Goal: Navigation & Orientation: Go to known website

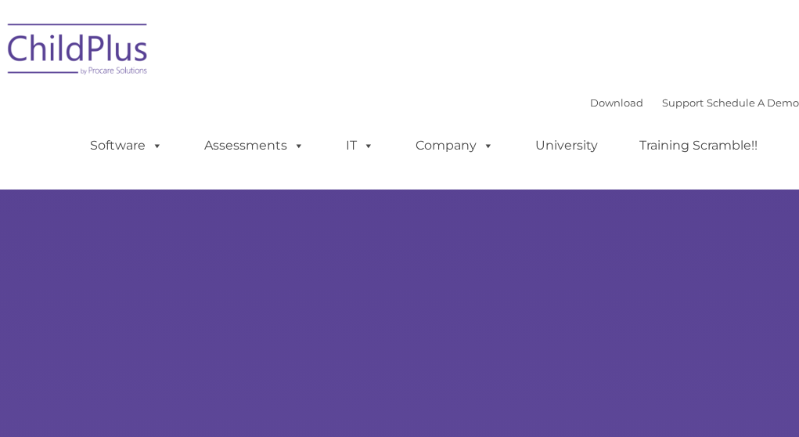
type input ""
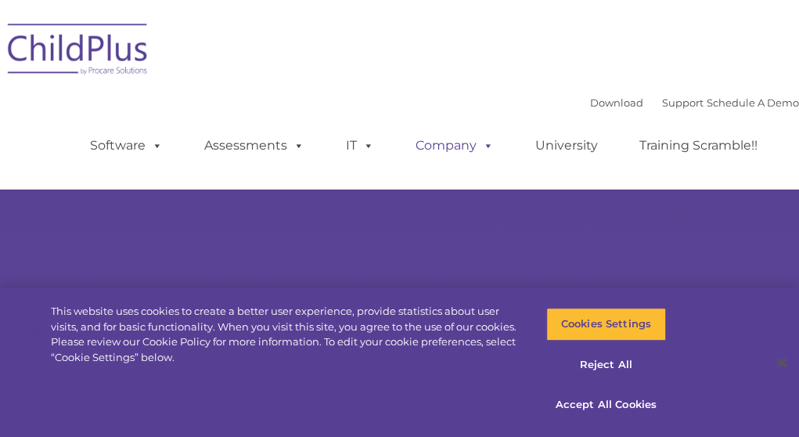
select select "MEDIUM"
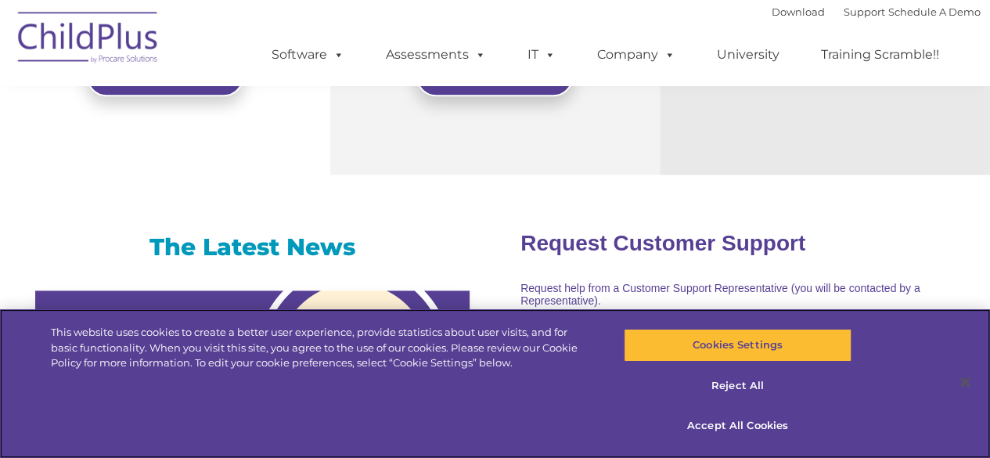
scroll to position [950, 0]
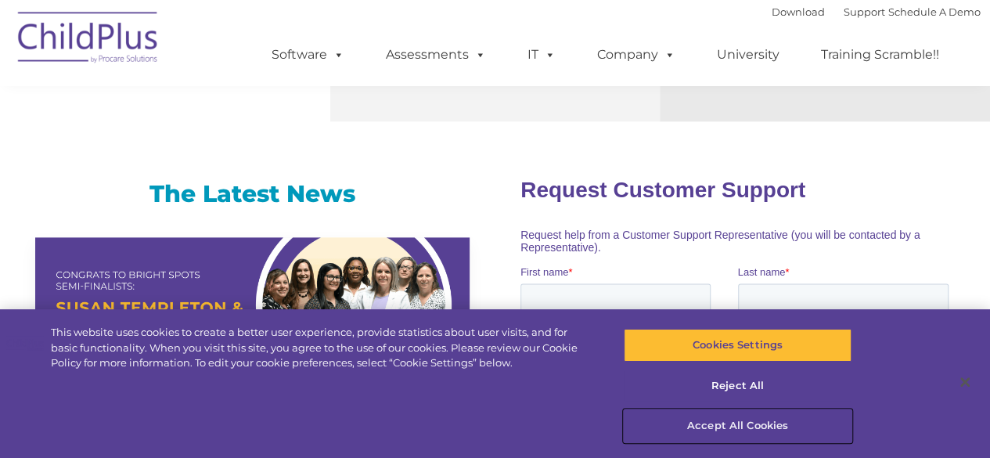
click at [785, 424] on button "Accept All Cookies" at bounding box center [738, 425] width 228 height 33
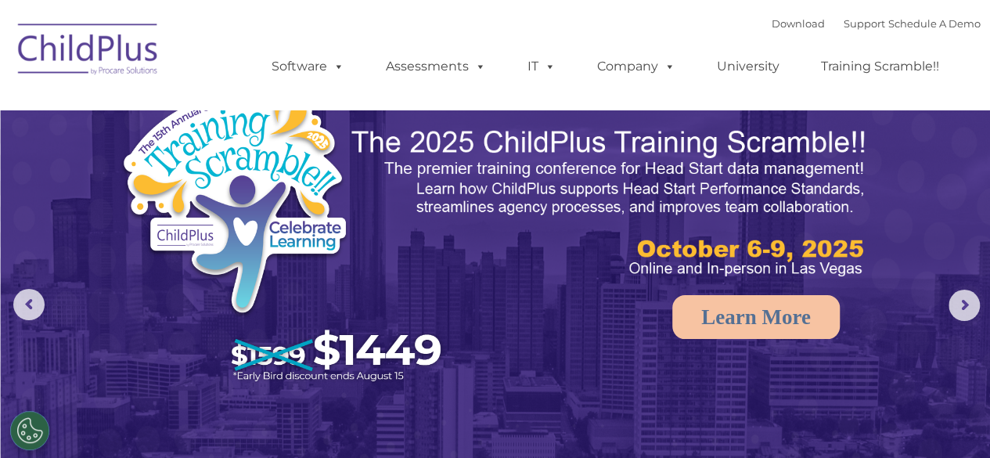
scroll to position [0, 0]
click at [117, 63] on img at bounding box center [88, 52] width 156 height 78
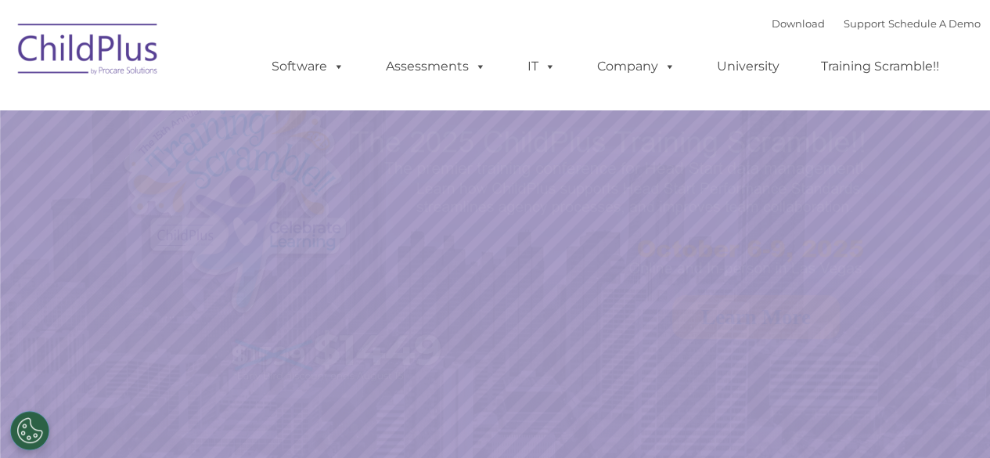
select select "MEDIUM"
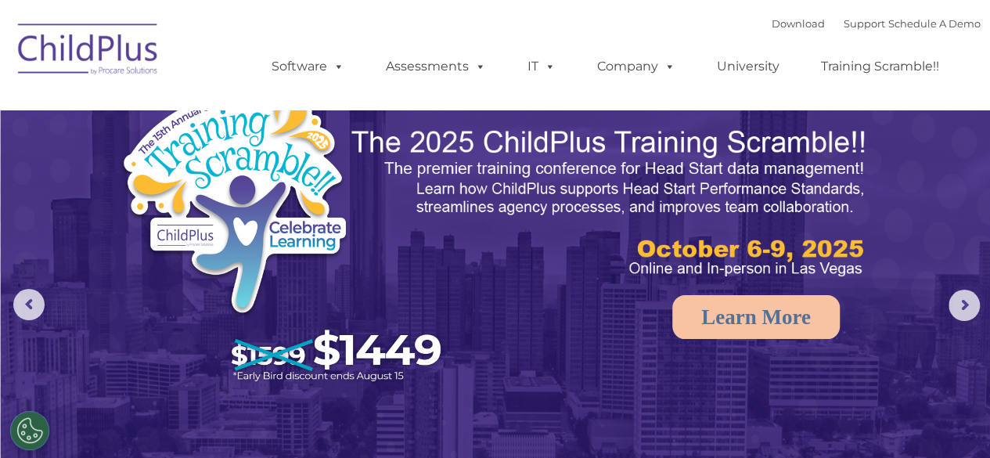
click at [52, 45] on img at bounding box center [88, 52] width 156 height 78
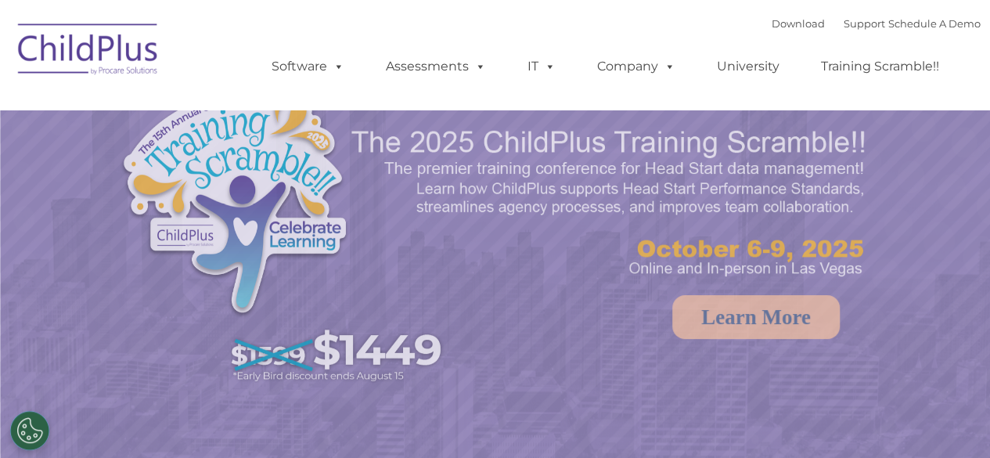
select select "MEDIUM"
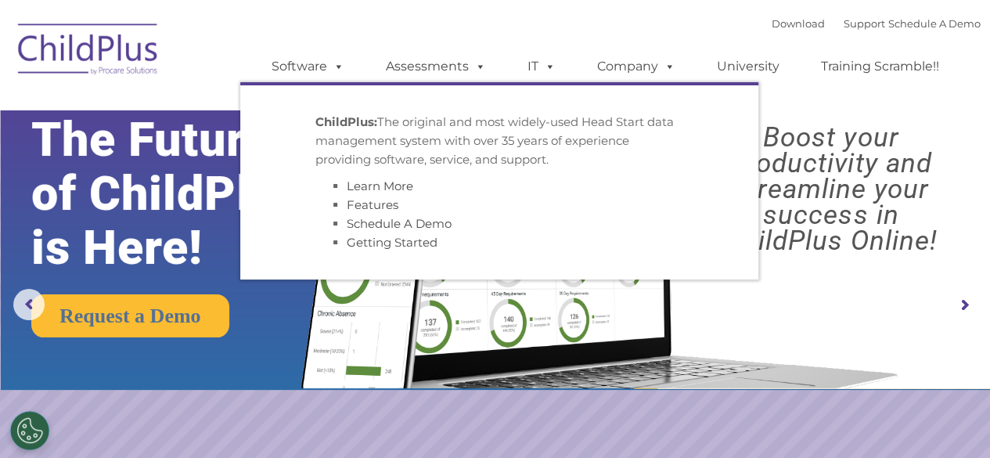
click at [131, 38] on img at bounding box center [88, 52] width 156 height 78
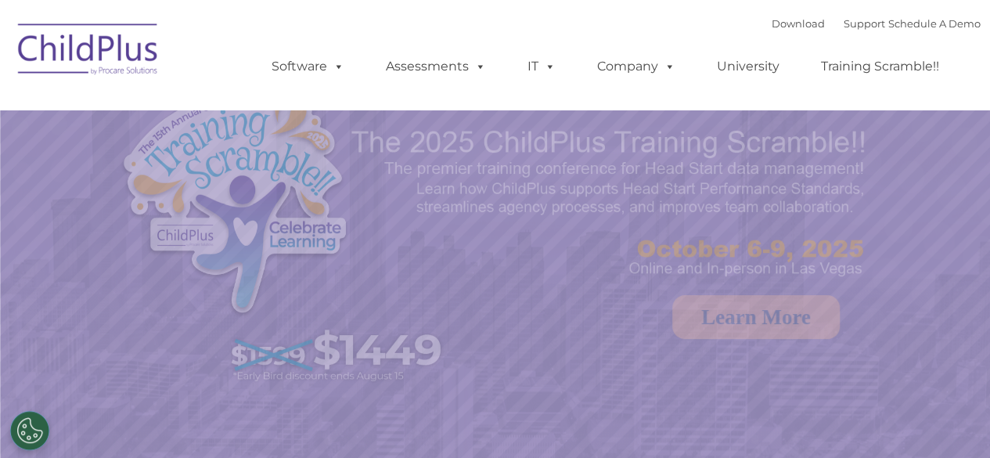
select select "MEDIUM"
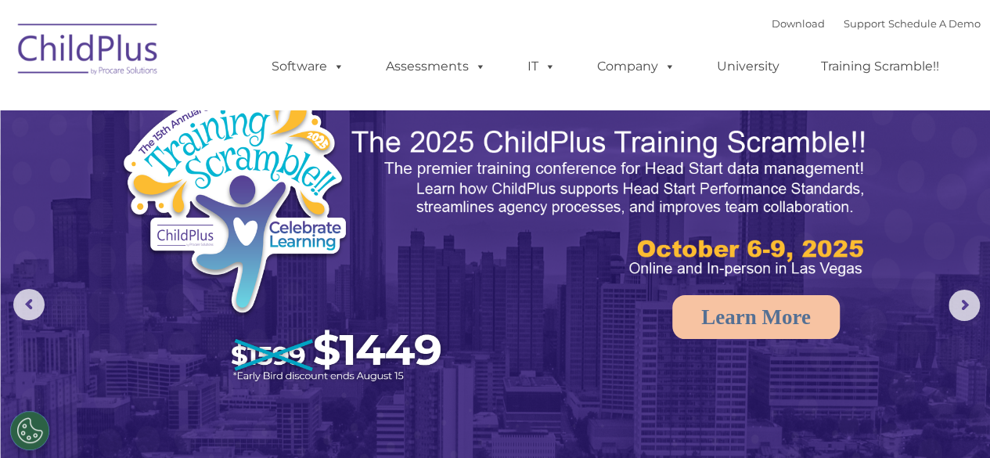
click at [101, 39] on img at bounding box center [88, 52] width 156 height 78
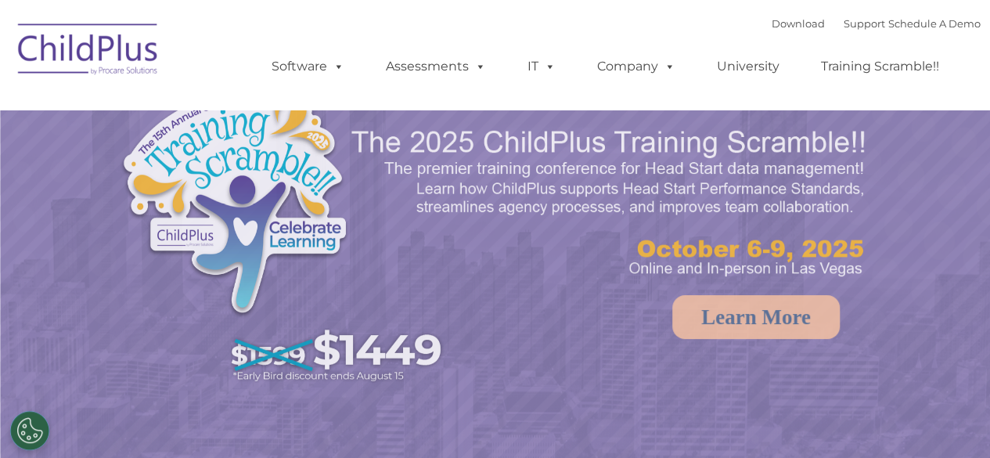
select select "MEDIUM"
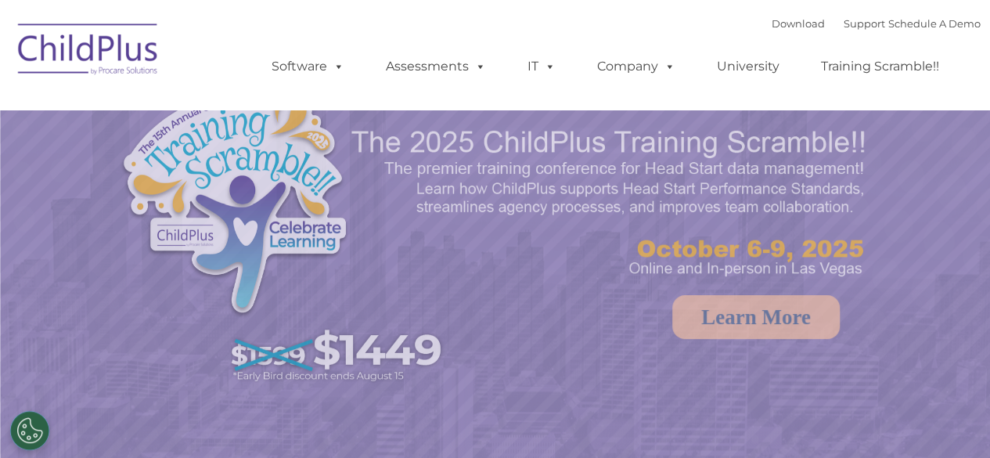
select select "MEDIUM"
